Goal: Submit feedback/report problem: Submit feedback/report problem

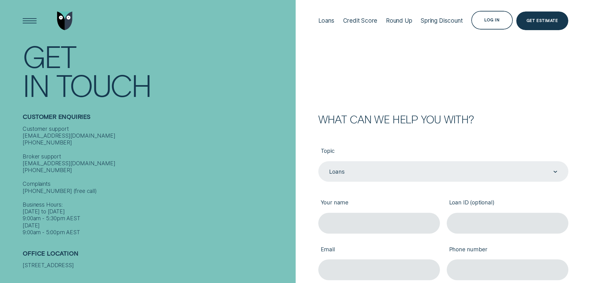
click at [414, 167] on div "Loans" at bounding box center [443, 171] width 250 height 21
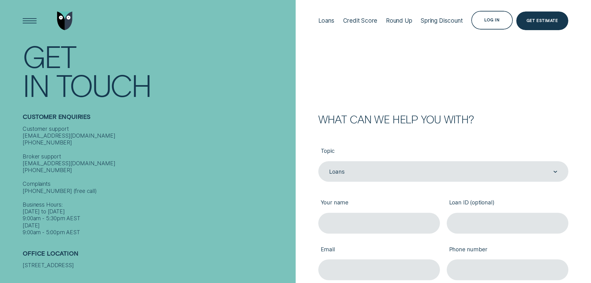
drag, startPoint x: 490, startPoint y: 123, endPoint x: 452, endPoint y: 161, distance: 54.0
click at [490, 123] on div "What can we help you with?" at bounding box center [443, 119] width 250 height 10
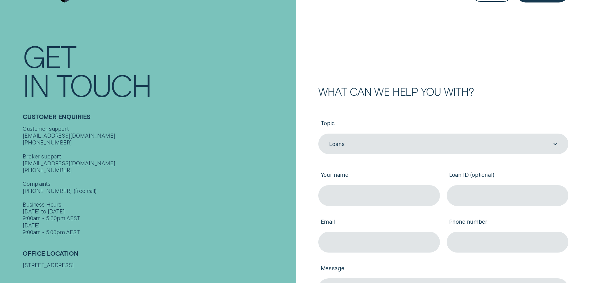
scroll to position [93, 0]
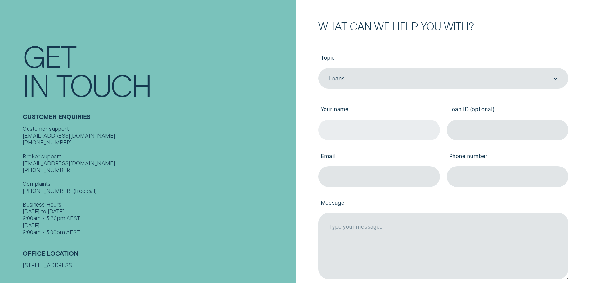
click at [393, 129] on input "Your name" at bounding box center [379, 129] width 122 height 21
type input "Sophalak Sokhenor"
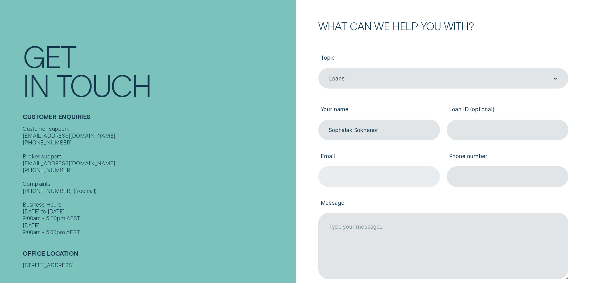
drag, startPoint x: 357, startPoint y: 171, endPoint x: 371, endPoint y: 178, distance: 15.1
click at [357, 171] on input "Email" at bounding box center [379, 176] width 122 height 21
type input "[EMAIL_ADDRESS][DOMAIN_NAME]"
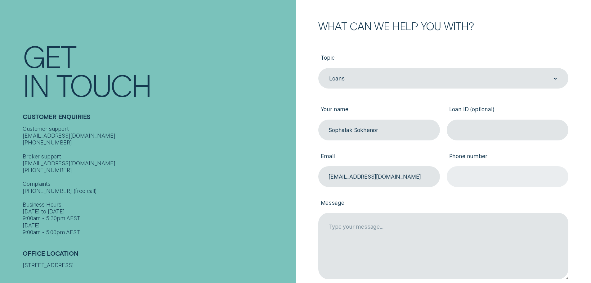
click at [484, 181] on input "Phone number" at bounding box center [508, 176] width 122 height 21
drag, startPoint x: 364, startPoint y: 201, endPoint x: 386, endPoint y: 219, distance: 28.4
click at [365, 200] on label "Message" at bounding box center [443, 203] width 250 height 19
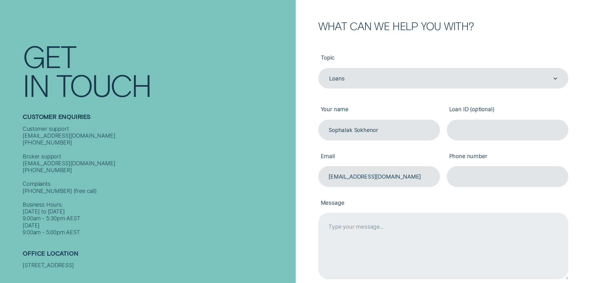
click at [365, 212] on textarea "Message" at bounding box center [443, 245] width 250 height 66
click at [394, 231] on textarea "Message" at bounding box center [443, 245] width 250 height 66
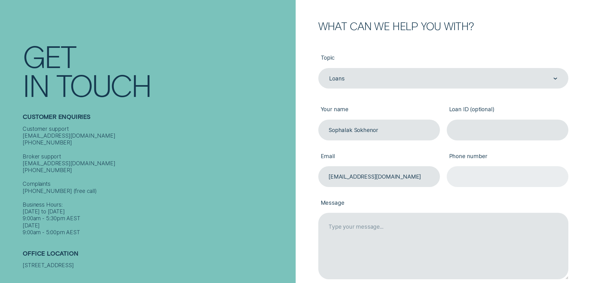
click at [490, 185] on input "Phone number" at bounding box center [508, 176] width 122 height 21
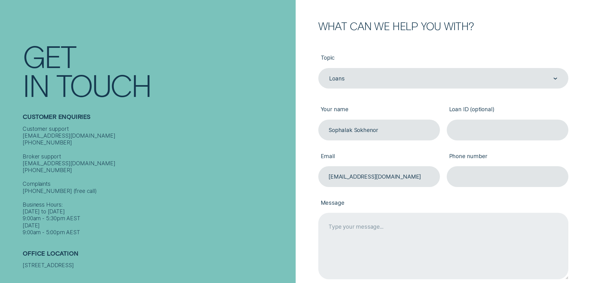
click at [336, 228] on textarea "Message" at bounding box center [443, 245] width 250 height 66
click at [348, 225] on textarea "HI team, I have to" at bounding box center [443, 245] width 250 height 66
click at [368, 241] on textarea "HI there, I have to" at bounding box center [443, 245] width 250 height 66
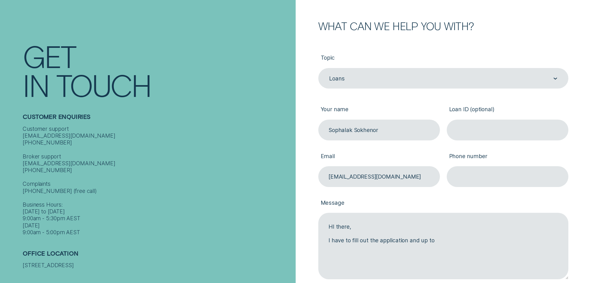
type textarea "HI there, I have to fill out the application and up to"
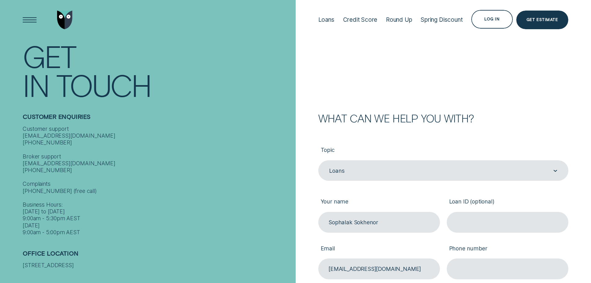
scroll to position [0, 0]
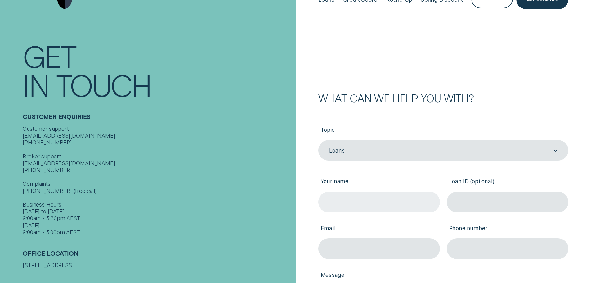
scroll to position [31, 0]
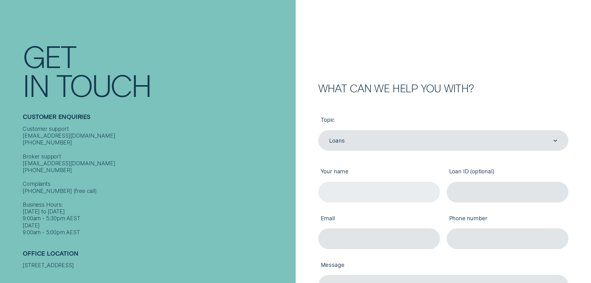
click at [373, 191] on input "Your name" at bounding box center [379, 191] width 122 height 21
type input "Sophalak Sokhenor"
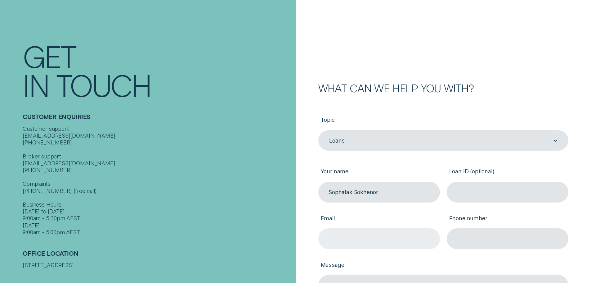
click at [359, 240] on input "Email" at bounding box center [379, 238] width 122 height 21
type input "[EMAIL_ADDRESS][DOMAIN_NAME]"
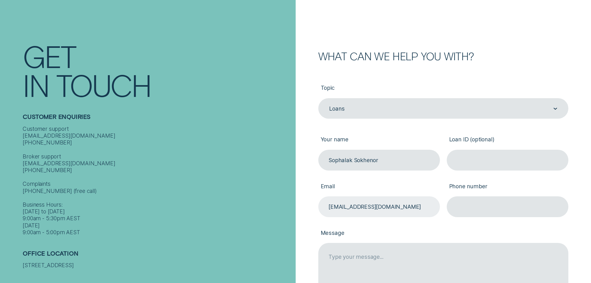
scroll to position [93, 0]
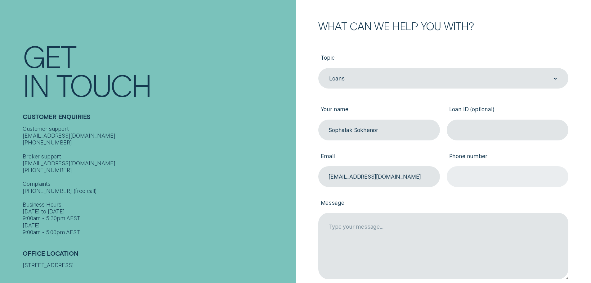
click at [481, 176] on input "Phone number" at bounding box center [508, 176] width 122 height 21
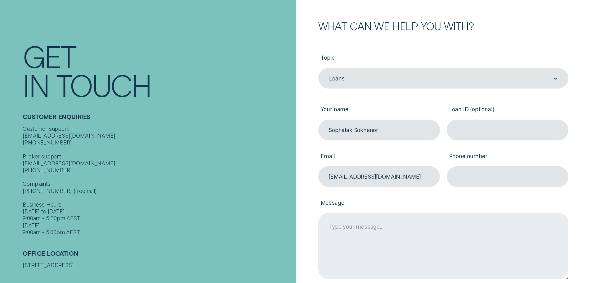
click at [373, 228] on textarea "Message" at bounding box center [443, 245] width 250 height 66
click at [450, 241] on textarea "Hi there, I am filling out the application form and i got to section" at bounding box center [443, 245] width 250 height 66
click at [485, 243] on textarea "Hi there, I am filling out the application form and i got to the section" at bounding box center [443, 245] width 250 height 66
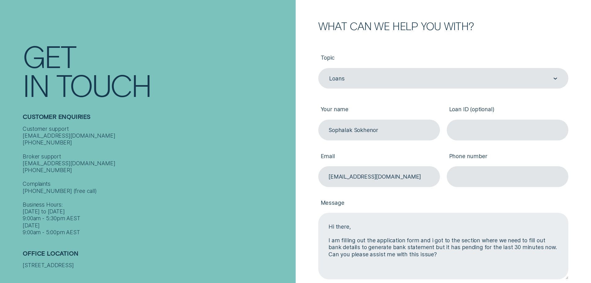
scroll to position [124, 0]
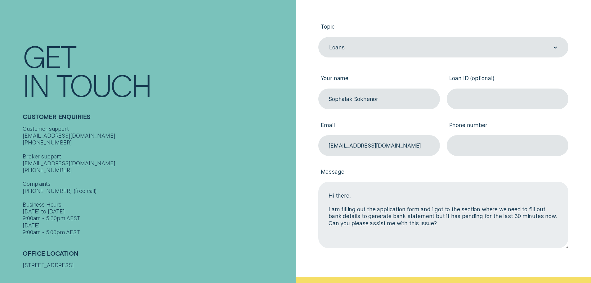
click at [443, 215] on textarea "Hi there, I am filling out the application form and i got to the section where …" at bounding box center [443, 214] width 250 height 66
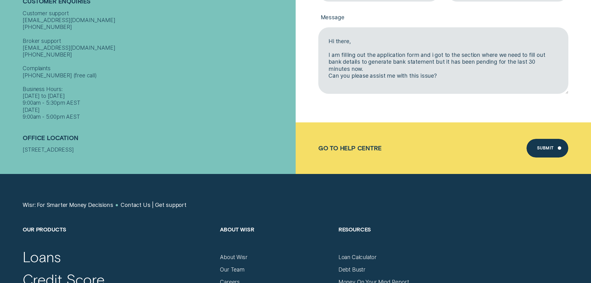
scroll to position [279, 0]
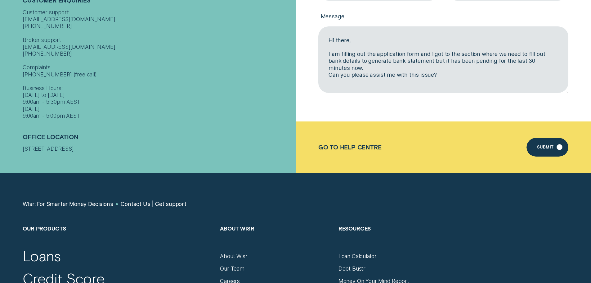
type textarea "Hi there, I am filling out the application form and i got to the section where …"
click at [542, 147] on div "Submit" at bounding box center [545, 148] width 17 height 4
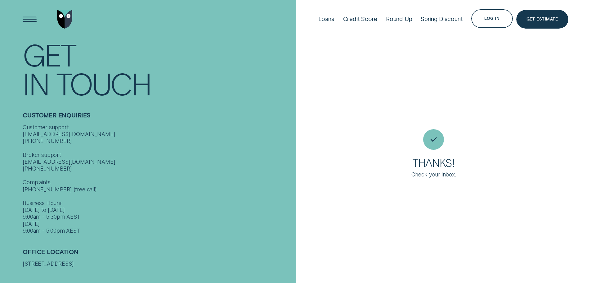
scroll to position [0, 0]
